Goal: Transaction & Acquisition: Purchase product/service

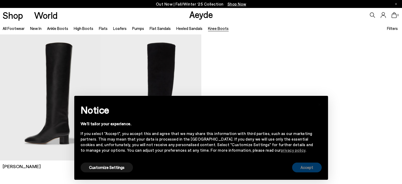
click at [307, 166] on button "Accept" at bounding box center [307, 167] width 30 height 10
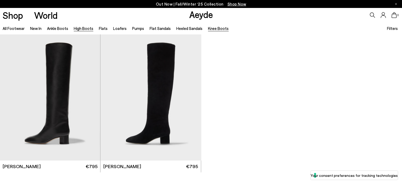
click at [78, 28] on link "High Boots" at bounding box center [84, 28] width 20 height 5
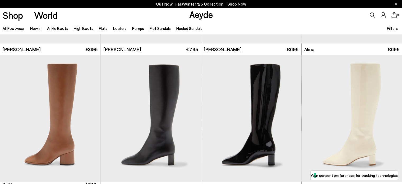
scroll to position [808, 0]
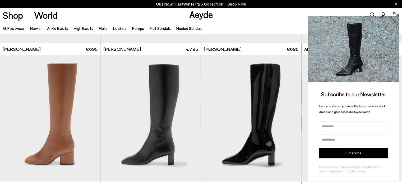
click at [394, 20] on icon at bounding box center [394, 21] width 7 height 7
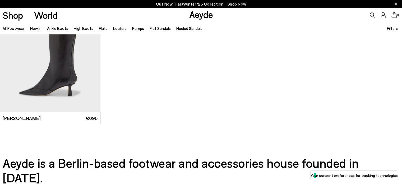
scroll to position [1444, 0]
